Goal: Check status: Check status

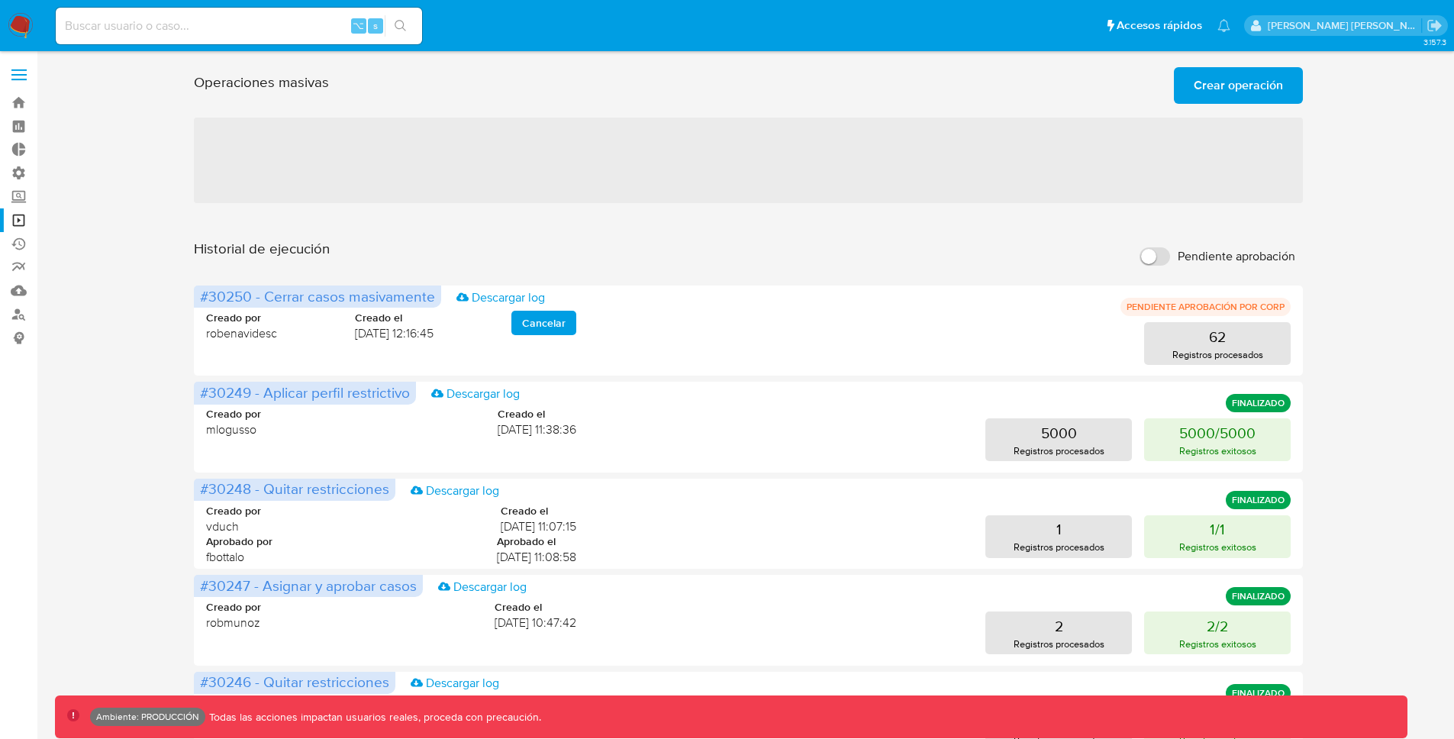
click at [139, 24] on input at bounding box center [239, 26] width 366 height 20
paste input "473332651"
type input "473332651"
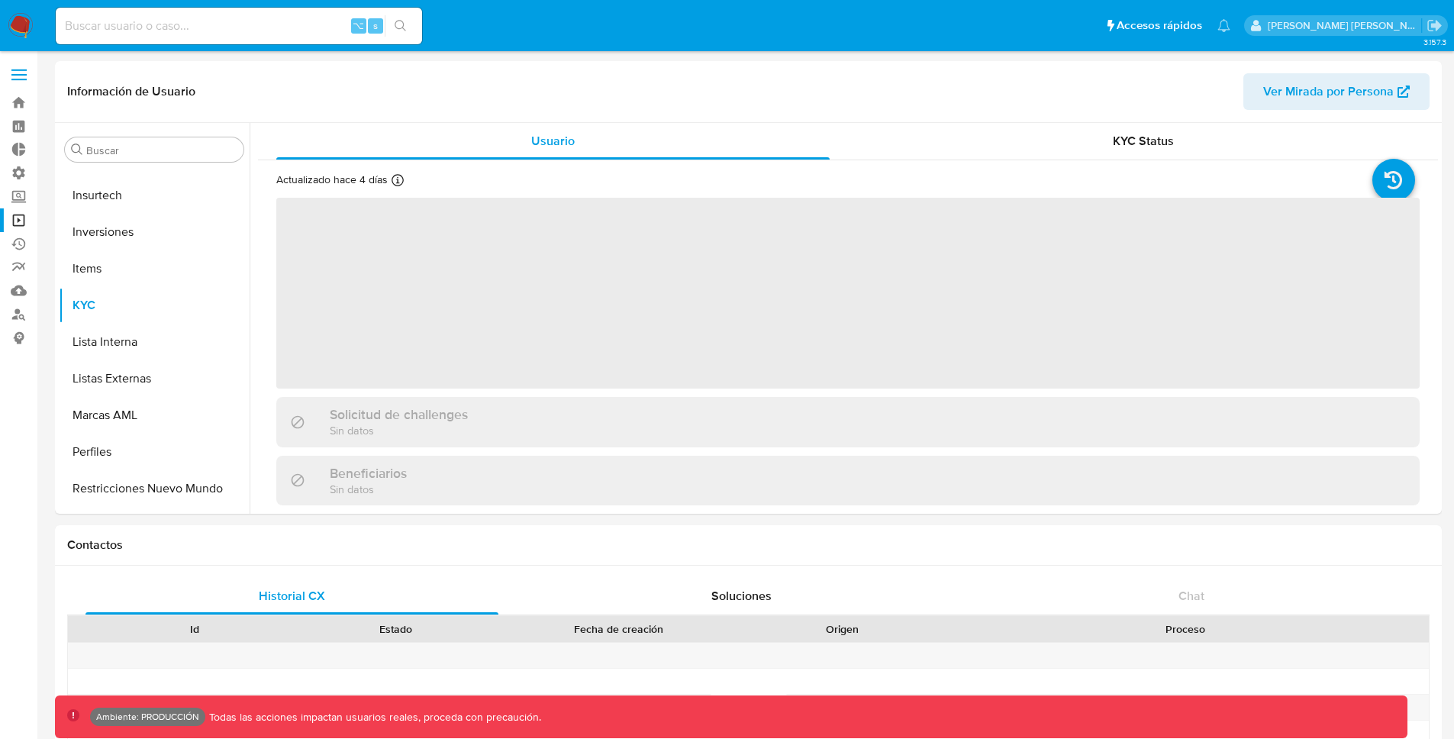
scroll to position [718, 0]
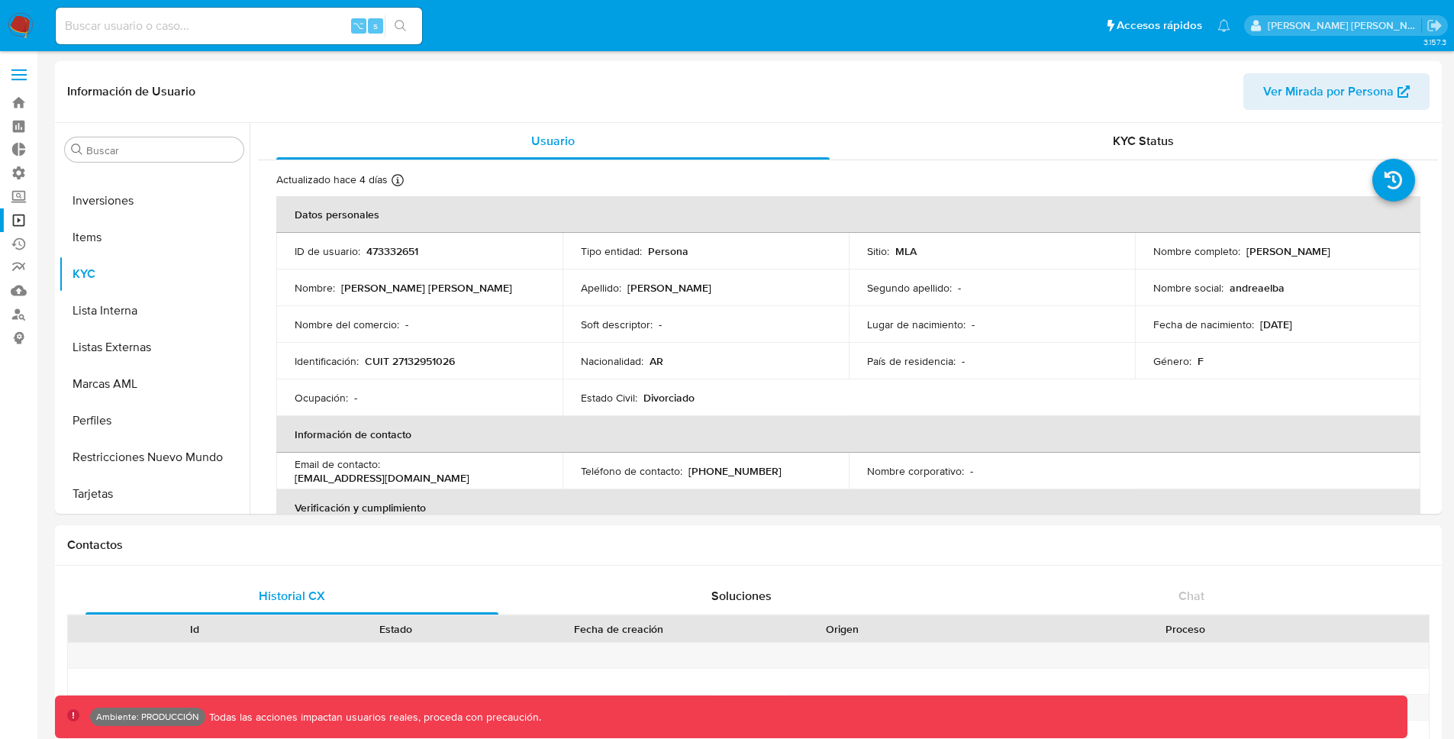
select select "10"
click at [1135, 140] on span "KYC Status" at bounding box center [1143, 141] width 61 height 18
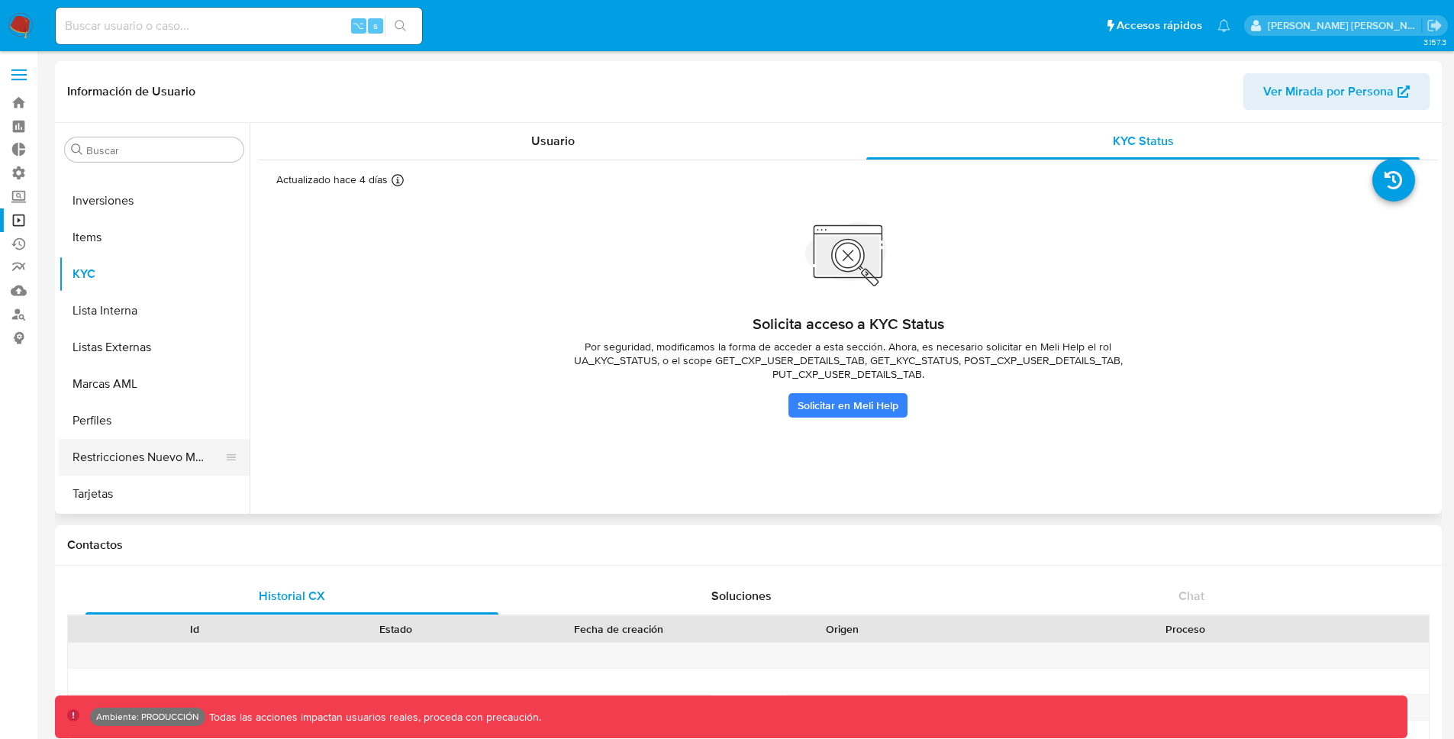
click at [182, 454] on button "Restricciones Nuevo Mundo" at bounding box center [148, 457] width 179 height 37
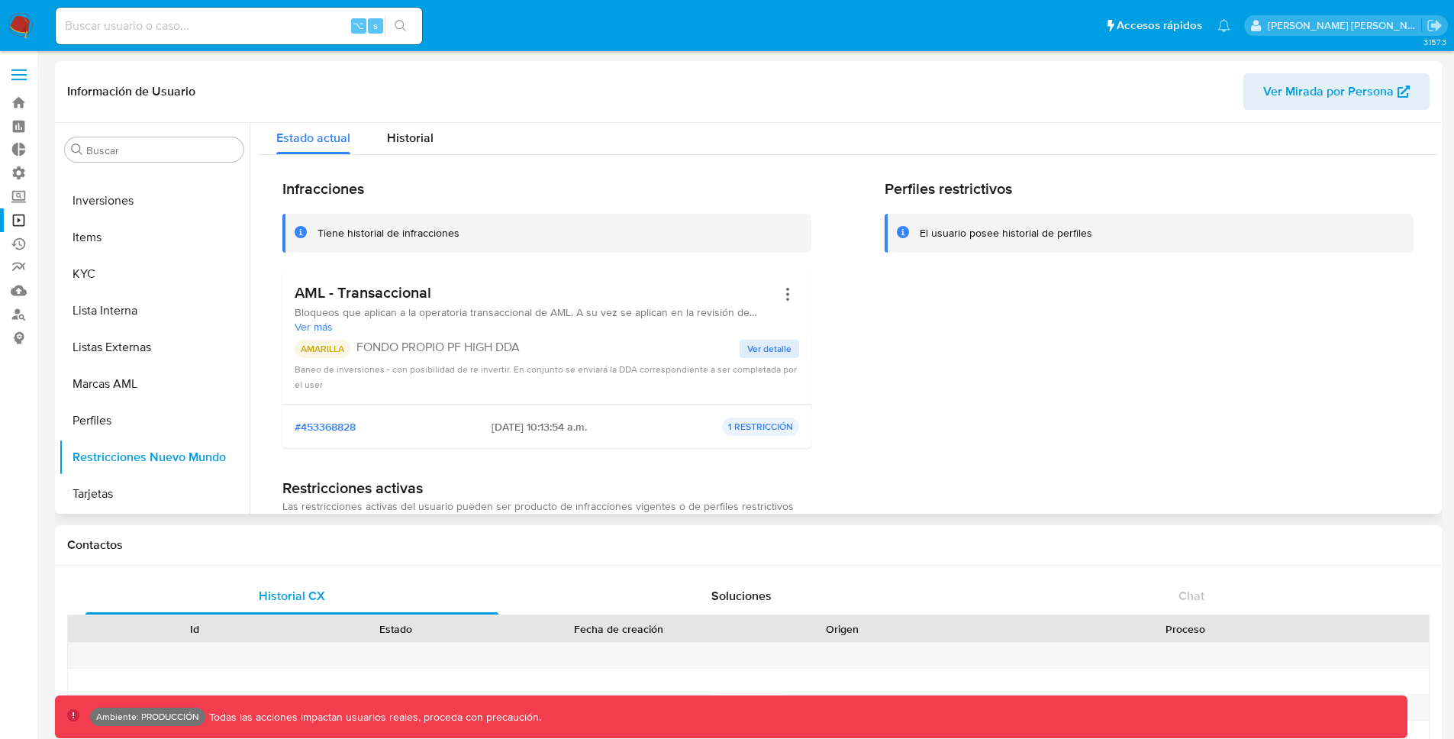
scroll to position [0, 0]
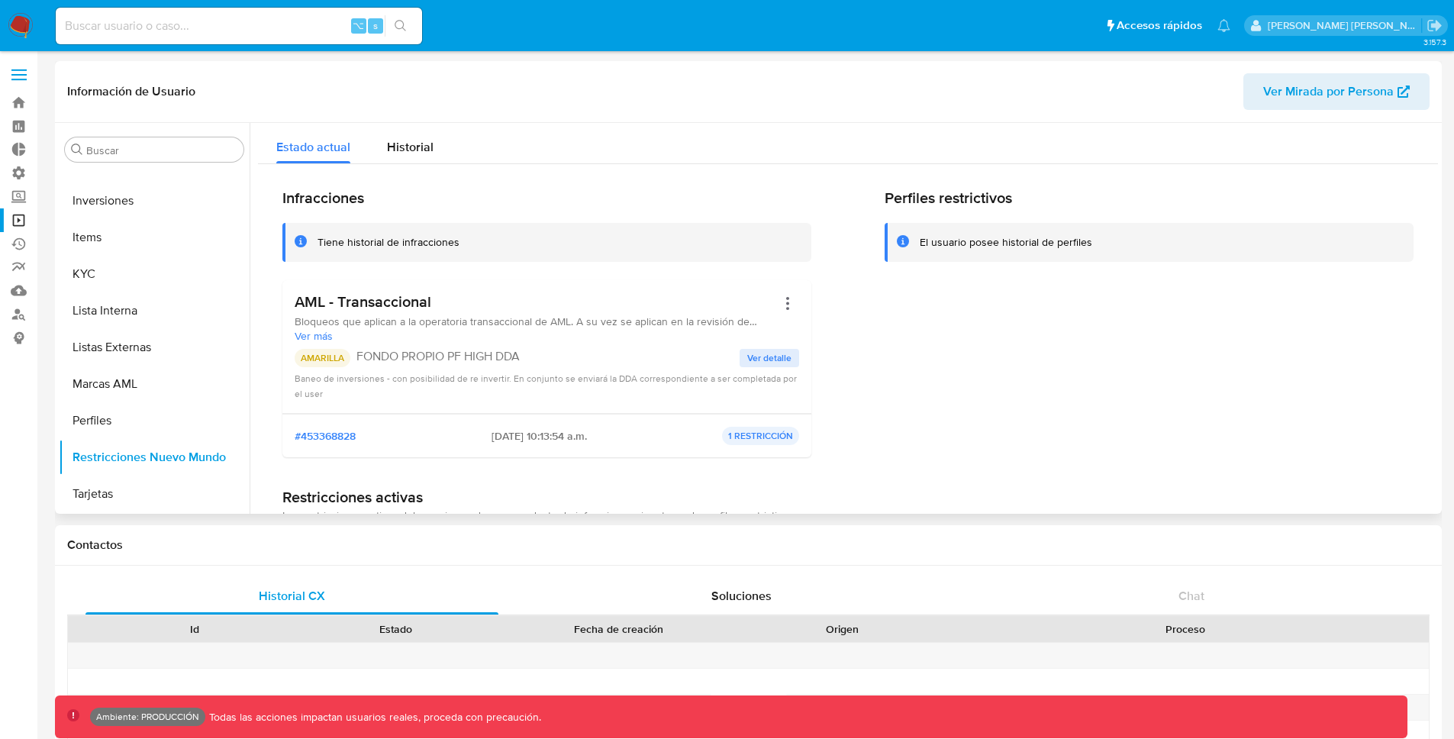
drag, startPoint x: 531, startPoint y: 354, endPoint x: 337, endPoint y: 355, distance: 194.6
click at [337, 355] on div "AMARILLA FONDO PROPIO PF HIGH DDA" at bounding box center [517, 358] width 445 height 18
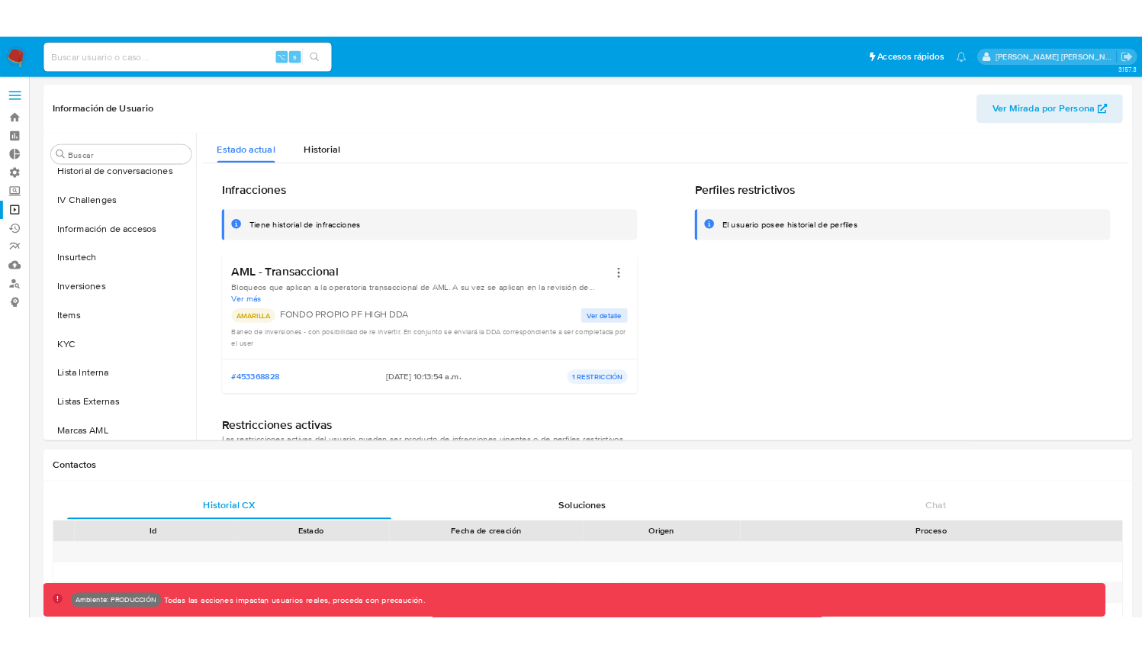
scroll to position [3, 0]
